Goal: Check status

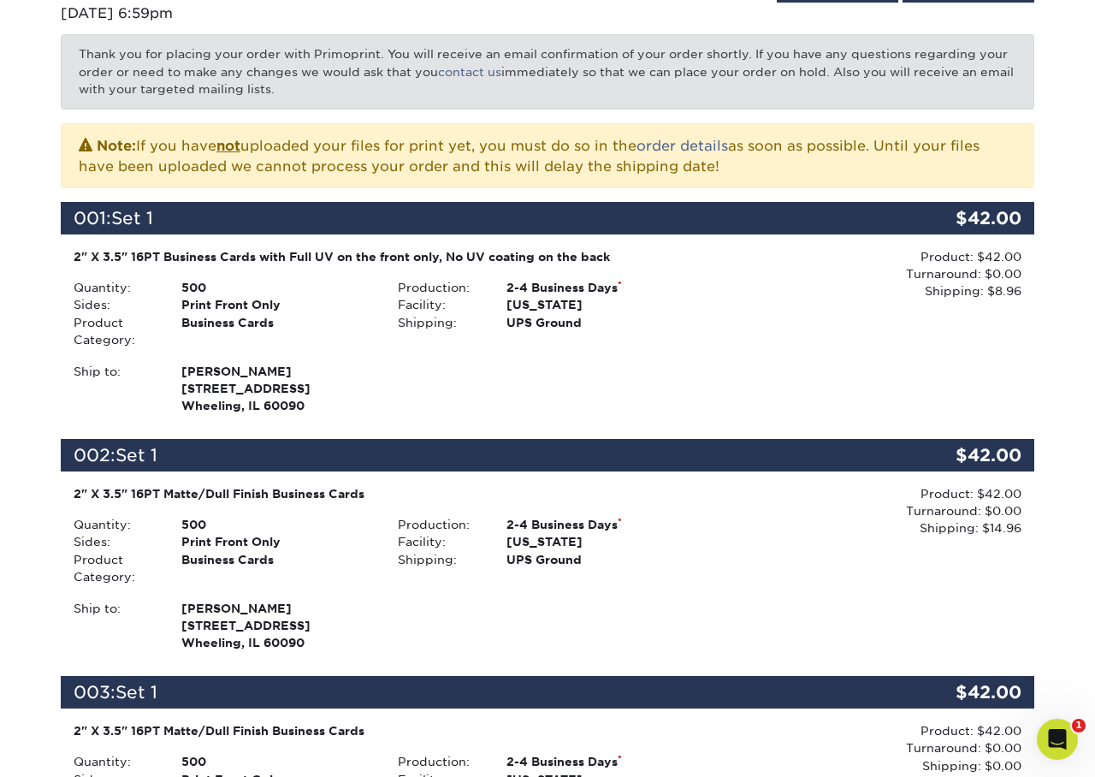
scroll to position [268, 0]
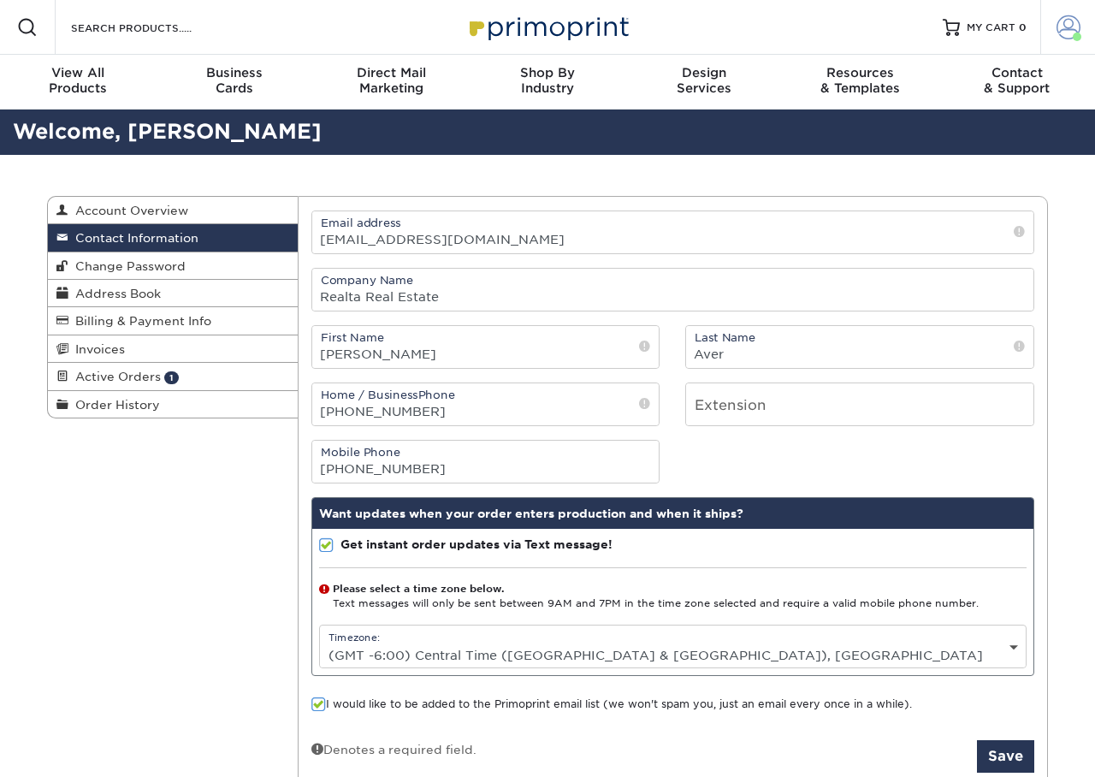
click at [1062, 36] on span at bounding box center [1069, 27] width 24 height 24
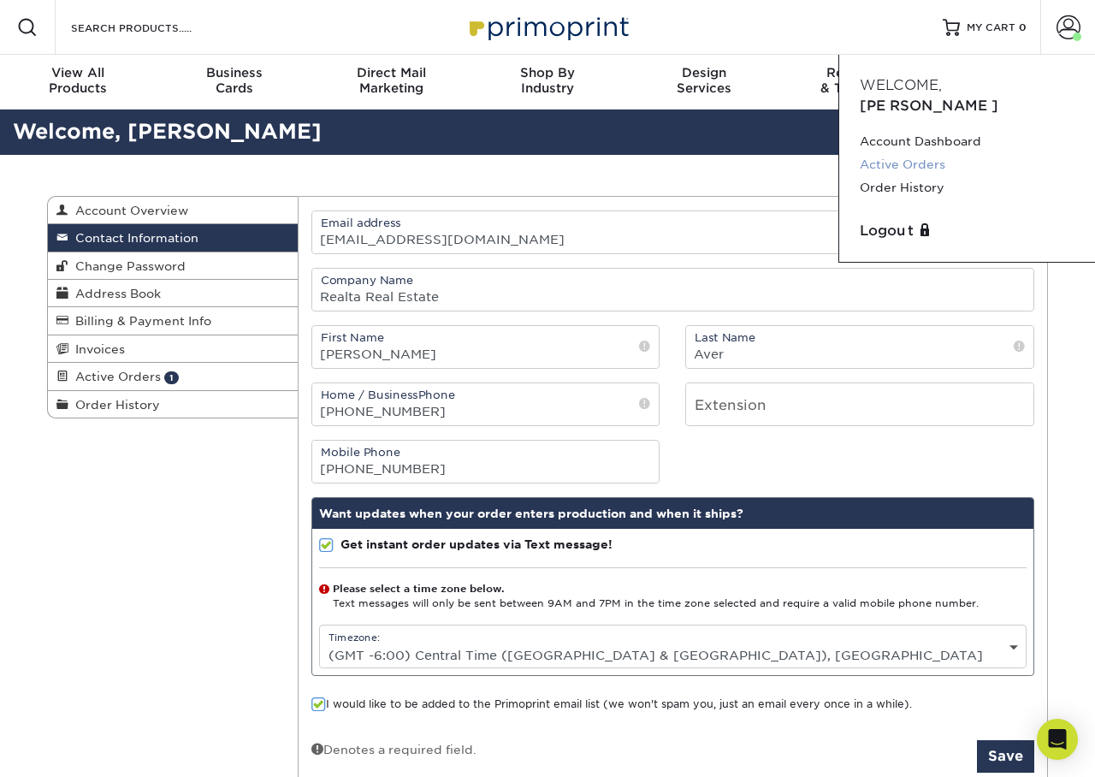
click at [896, 153] on link "Active Orders" at bounding box center [967, 164] width 215 height 23
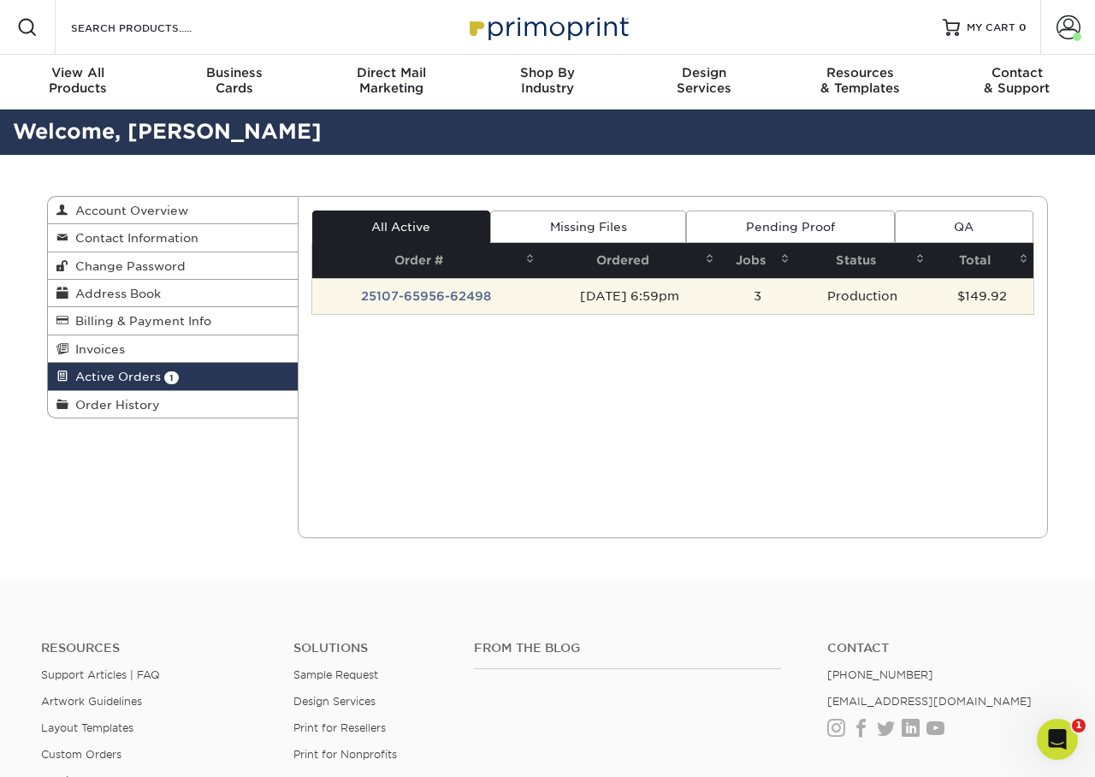
click at [435, 288] on td "25107-65956-62498" at bounding box center [426, 296] width 228 height 36
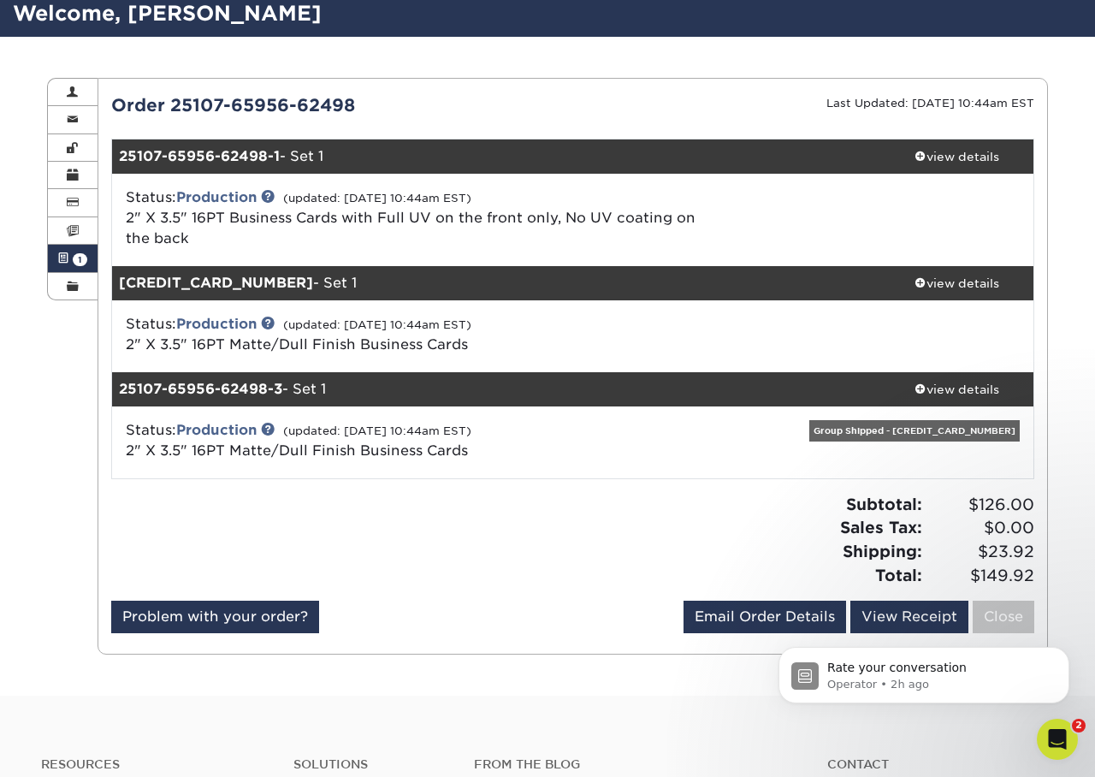
scroll to position [121, 0]
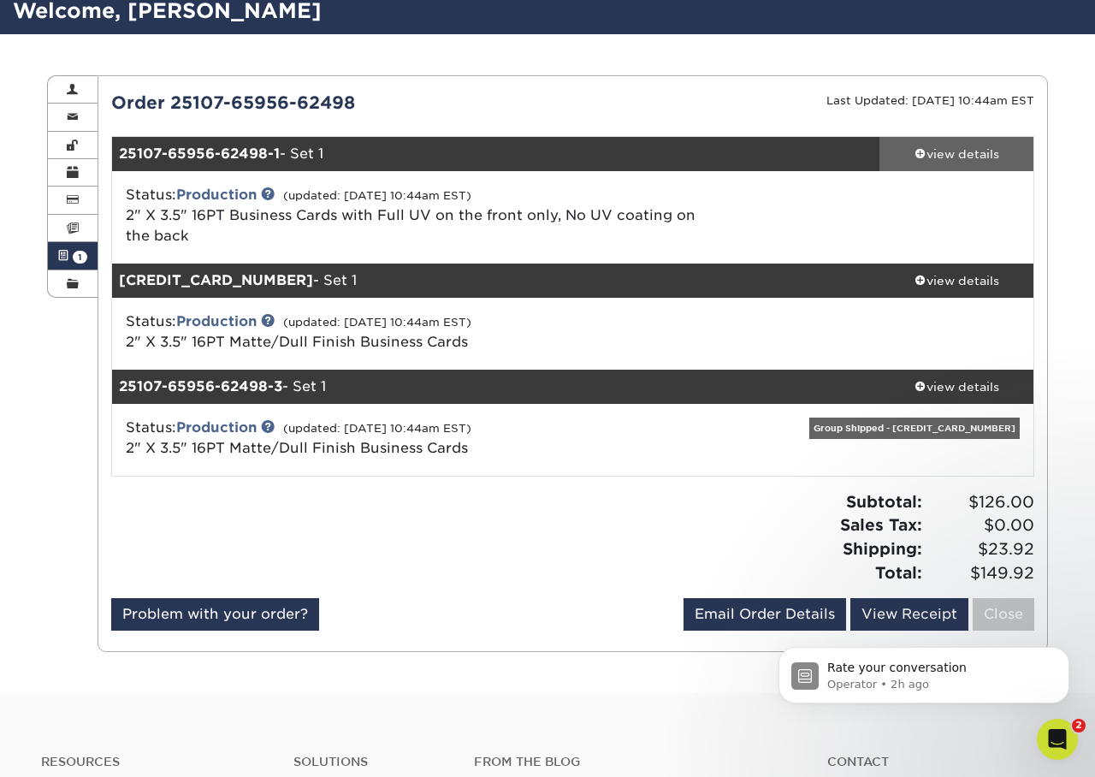
click at [966, 157] on div "view details" at bounding box center [957, 153] width 154 height 17
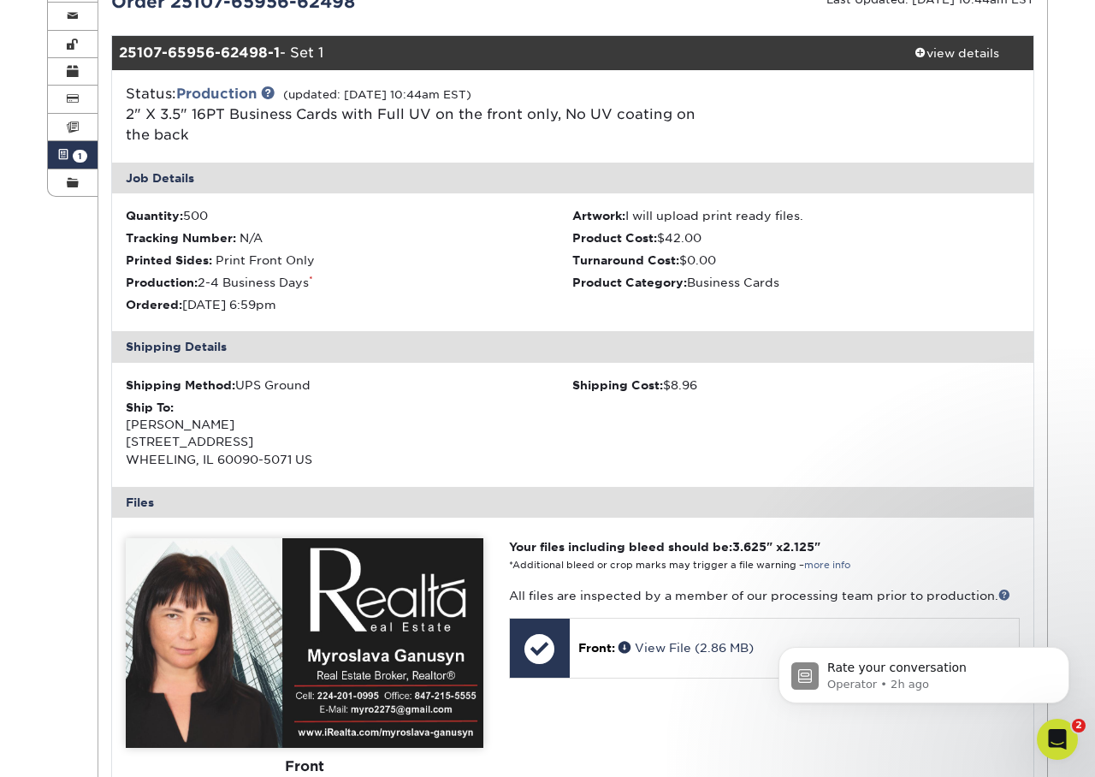
scroll to position [216, 0]
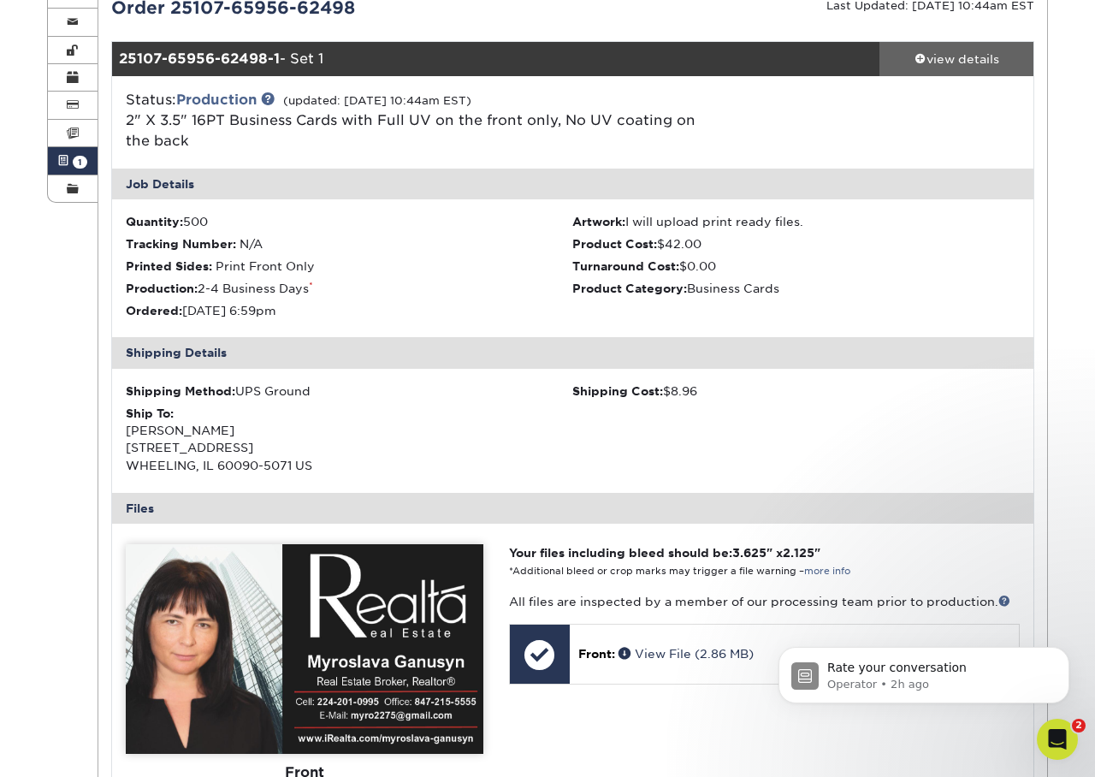
click at [944, 60] on div "view details" at bounding box center [957, 58] width 154 height 17
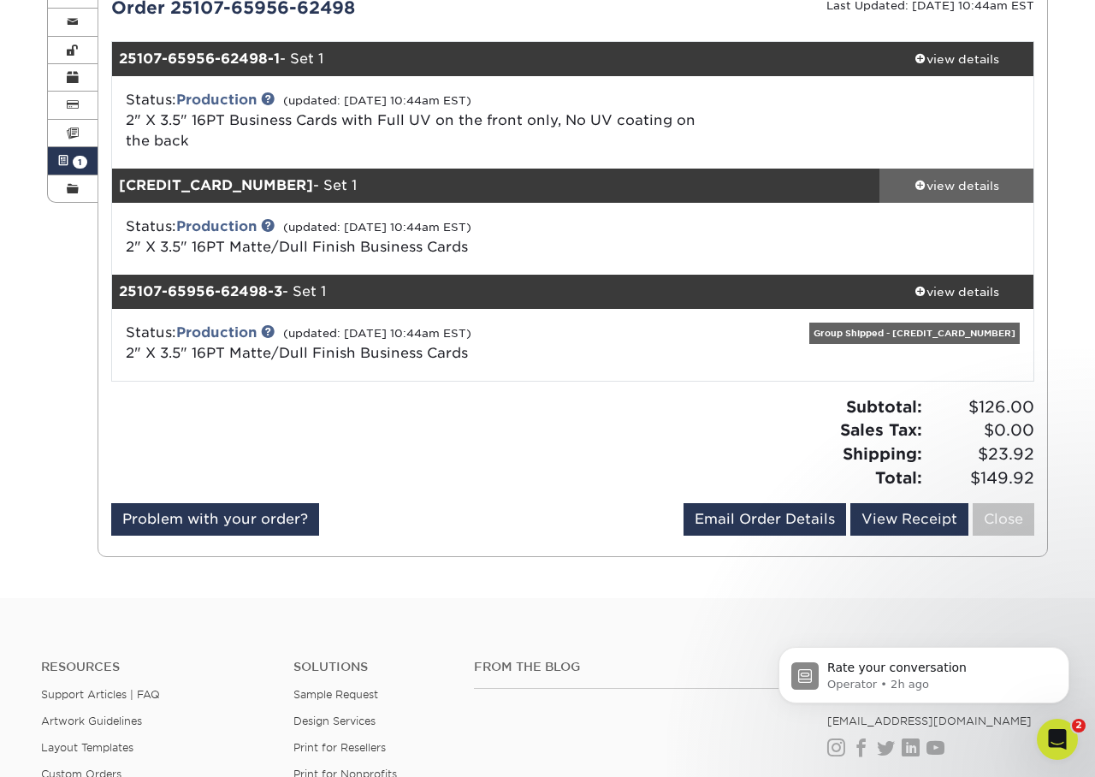
click at [943, 183] on div "view details" at bounding box center [957, 185] width 154 height 17
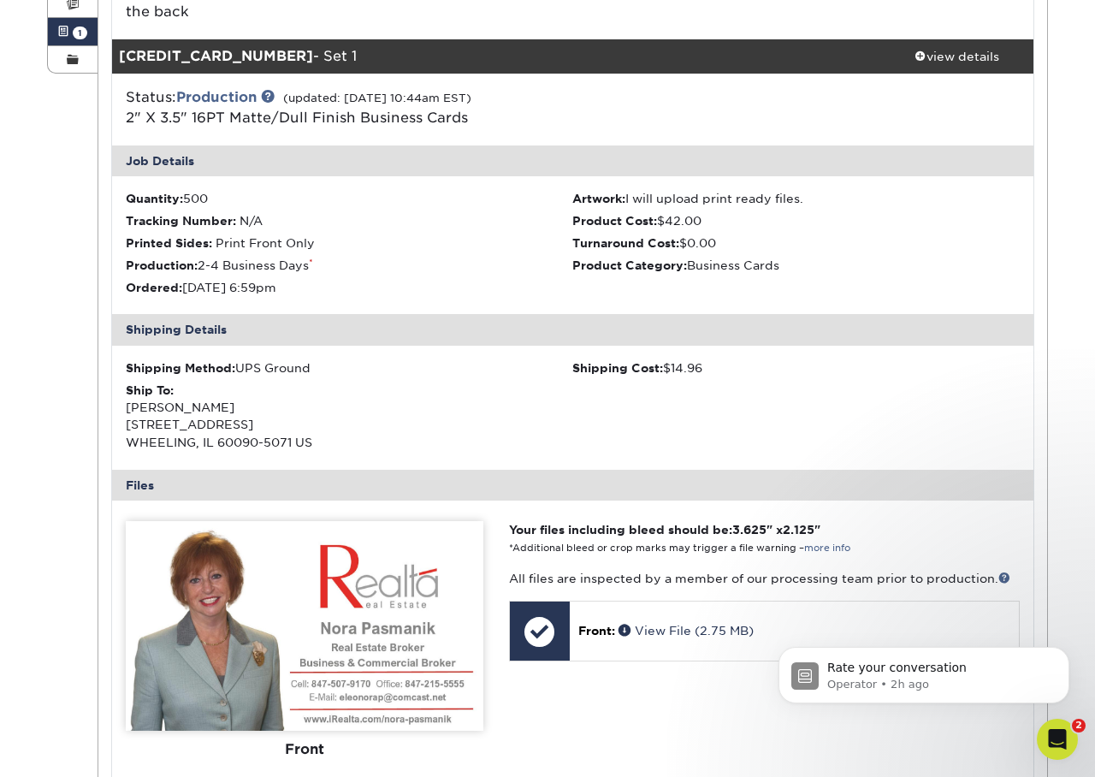
scroll to position [339, 0]
